Goal: Find contact information: Find contact information

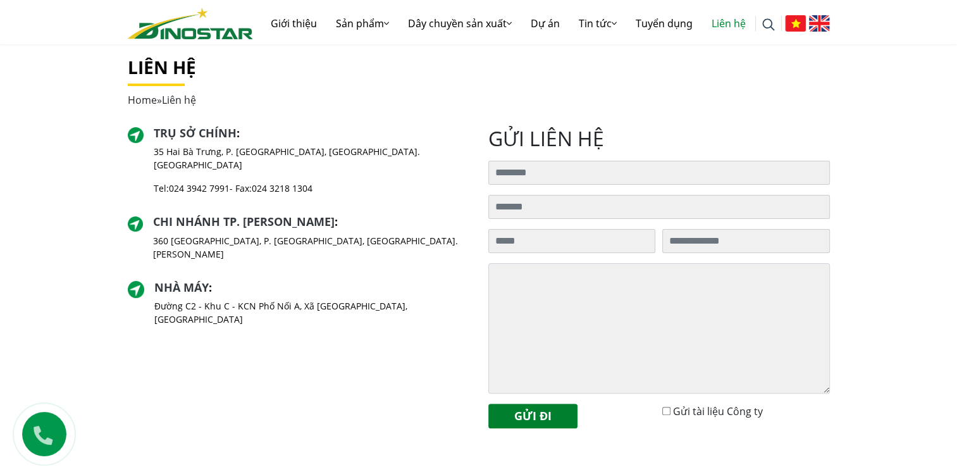
scroll to position [253, 0]
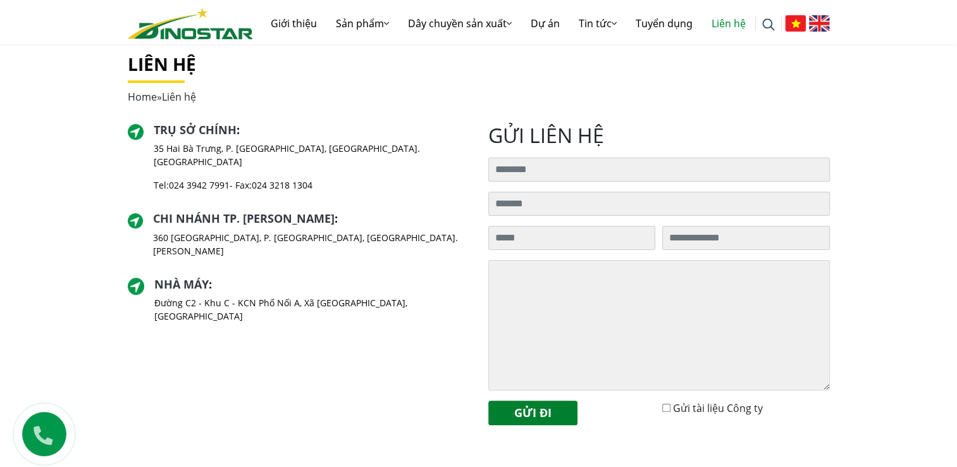
click at [374, 355] on div "Trụ sở chính : 35 Hai Bà Trưng, P. Cửa Nam, Tp. Hà Nội Tel: 024 3942 7991 - Fax…" at bounding box center [298, 279] width 360 height 312
drag, startPoint x: 374, startPoint y: 355, endPoint x: 323, endPoint y: 421, distance: 83.7
click at [323, 421] on div "Trụ sở chính : 35 Hai Bà Trưng, P. Cửa Nam, Tp. Hà Nội Tel: 024 3942 7991 - Fax…" at bounding box center [298, 279] width 360 height 312
click at [259, 330] on div "Trụ sở chính : 35 Hai Bà Trưng, P. Cửa Nam, Tp. Hà Nội Tel: 024 3942 7991 - Fax…" at bounding box center [298, 279] width 360 height 312
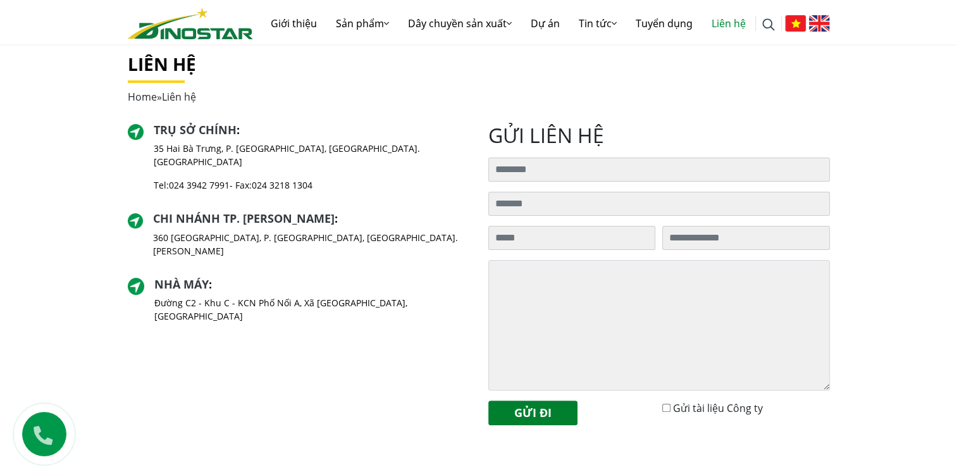
click at [259, 330] on div "Trụ sở chính : 35 Hai Bà Trưng, P. Cửa Nam, Tp. Hà Nội Tel: 024 3942 7991 - Fax…" at bounding box center [298, 279] width 360 height 312
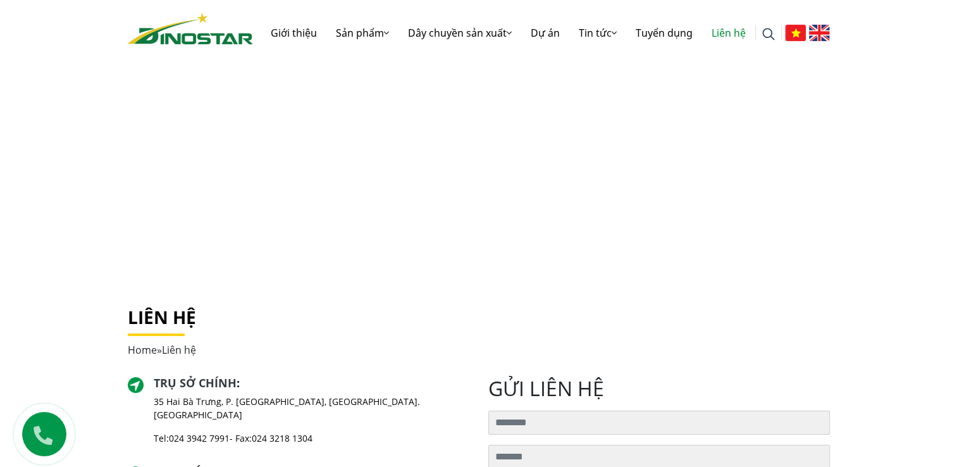
click at [78, 23] on div "Tìm kiếm cho: ******** Giới thiệu Sản phẩm Sản phẩm Nhôm Xây dựng Nhôm Công ngh…" at bounding box center [478, 26] width 957 height 53
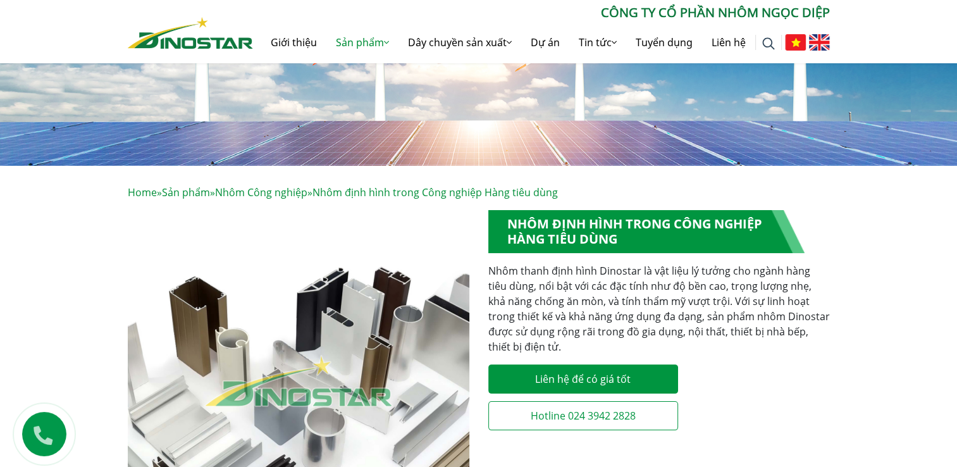
scroll to position [126, 0]
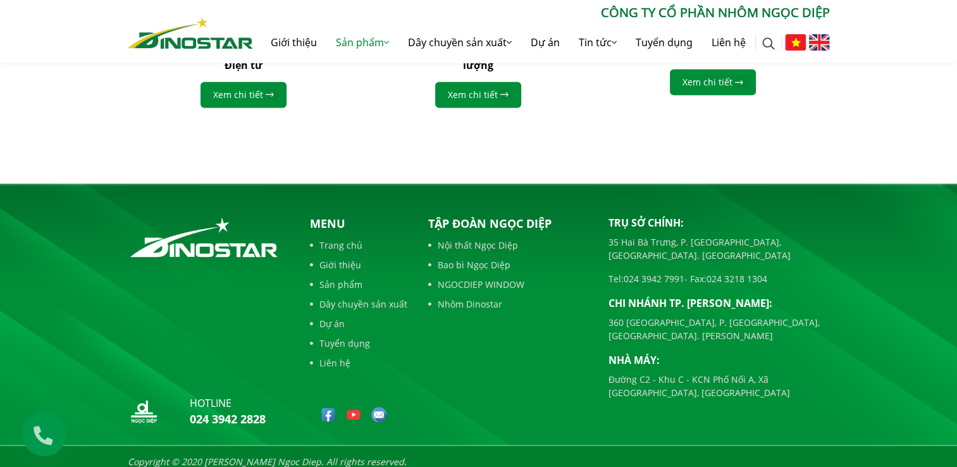
scroll to position [1804, 0]
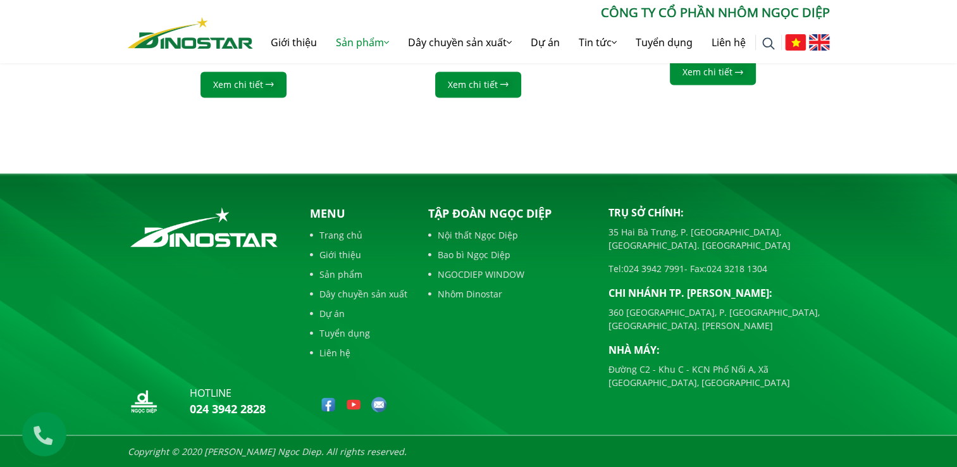
drag, startPoint x: 596, startPoint y: 312, endPoint x: 769, endPoint y: 302, distance: 172.9
click at [759, 307] on div "hotline 024 3942 2828 Menu Trang chủ Giới thiệu Sản phẩm Dây chuyền sản xuất Dự…" at bounding box center [478, 314] width 721 height 218
click at [527, 345] on div "Tập đoàn Ngọc Diệp Nội thất Ngọc Diệp Bao bì Ngọc Diệp NGOCDIEP WINDOW Nhôm Din…" at bounding box center [509, 314] width 180 height 218
click at [696, 362] on p "Đường C2 - Khu C - KCN Phố Nối A, Xã [GEOGRAPHIC_DATA], [GEOGRAPHIC_DATA]" at bounding box center [718, 375] width 221 height 27
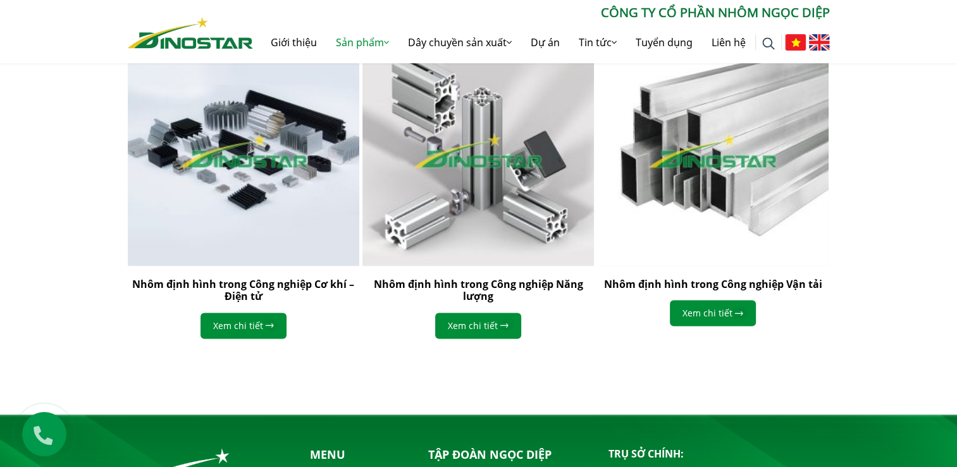
scroll to position [1551, 0]
